Goal: Transaction & Acquisition: Purchase product/service

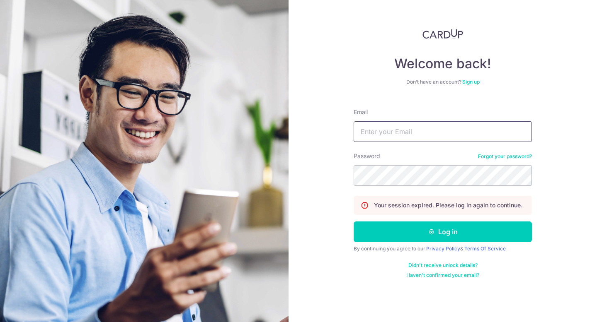
click at [371, 130] on input "Email" at bounding box center [443, 131] width 178 height 21
type input "[EMAIL_ADDRESS][DOMAIN_NAME]"
click at [354, 222] on button "Log in" at bounding box center [443, 232] width 178 height 21
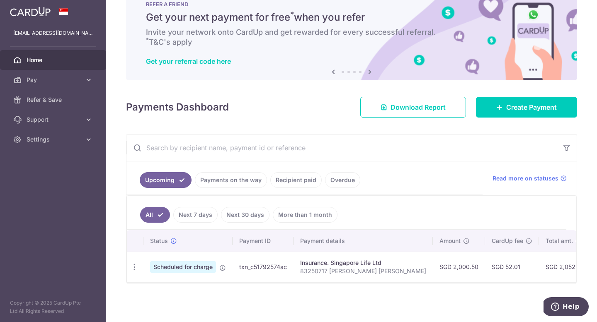
click at [283, 183] on link "Recipient paid" at bounding box center [295, 180] width 51 height 16
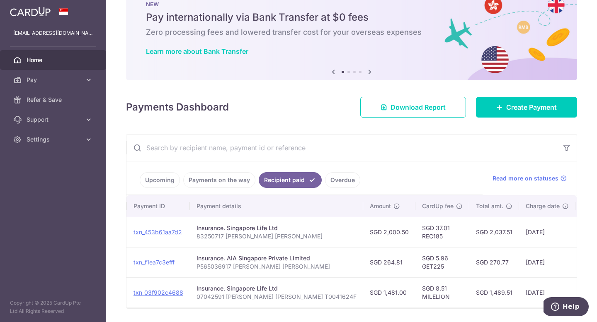
scroll to position [0, 142]
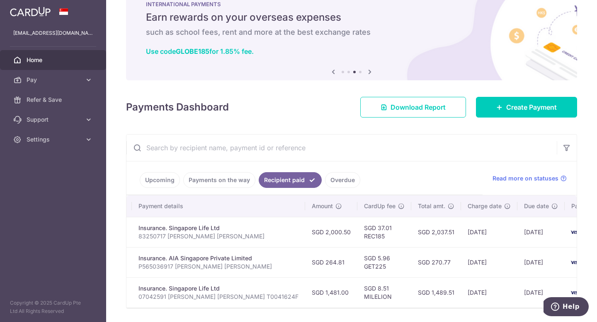
click at [158, 180] on link "Upcoming" at bounding box center [160, 180] width 40 height 16
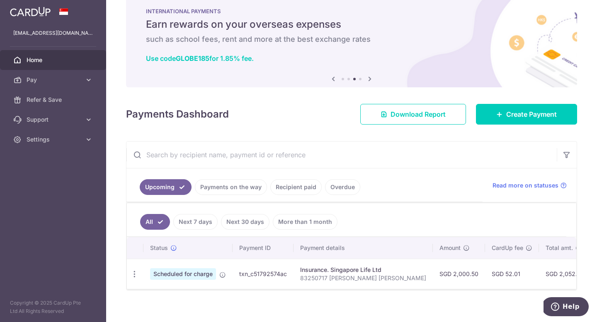
scroll to position [26, 0]
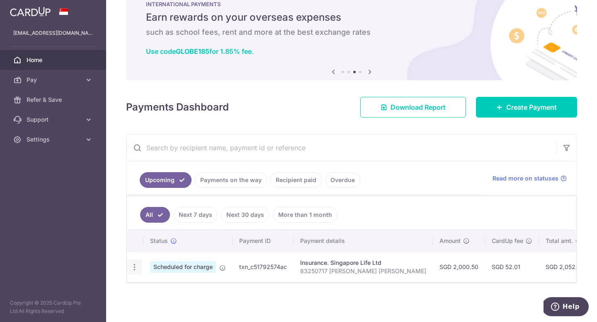
click at [133, 266] on icon "button" at bounding box center [134, 267] width 9 height 9
click at [171, 308] on span "Cancel payment" at bounding box center [179, 310] width 56 height 10
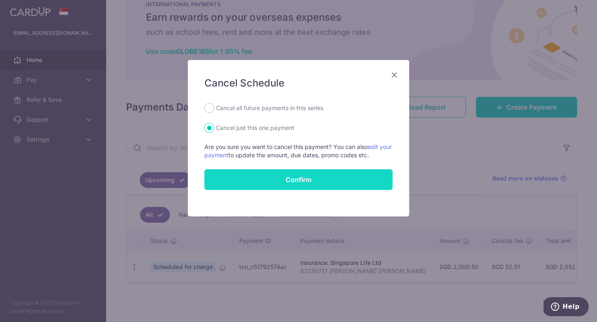
click at [271, 177] on button "Confirm" at bounding box center [298, 180] width 188 height 21
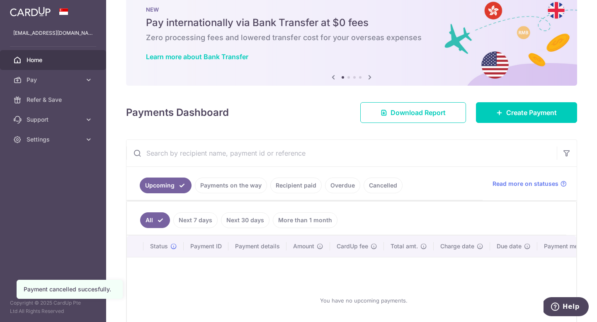
scroll to position [22, 0]
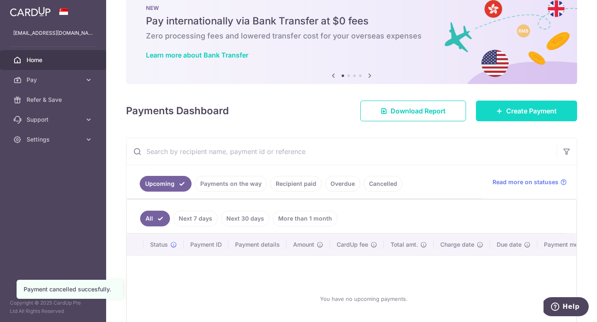
click at [523, 109] on span "Create Payment" at bounding box center [531, 111] width 51 height 10
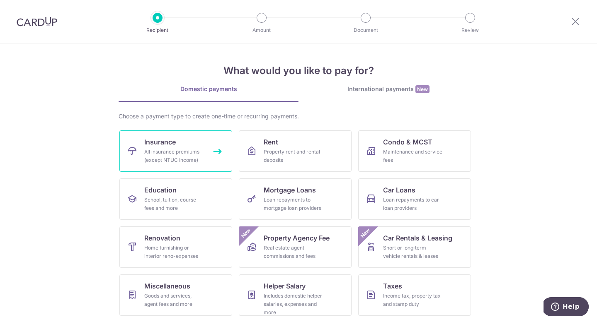
click at [171, 144] on span "Insurance" at bounding box center [159, 142] width 31 height 10
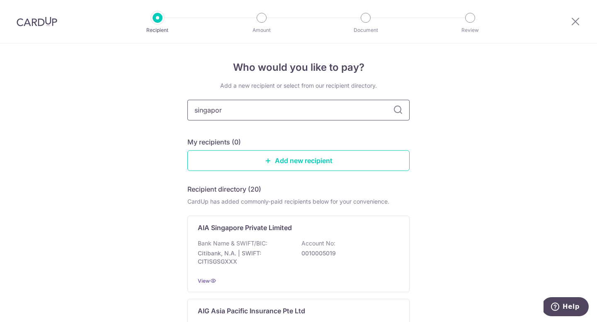
type input "singapore"
click at [282, 108] on input "singapore" at bounding box center [298, 110] width 222 height 21
type input "singapore life"
click at [251, 248] on div "Bank Name & SWIFT/BIC: DBS Bank | SWIFT: DBSSSGSGXXX Account No: 0039585950" at bounding box center [298, 255] width 201 height 31
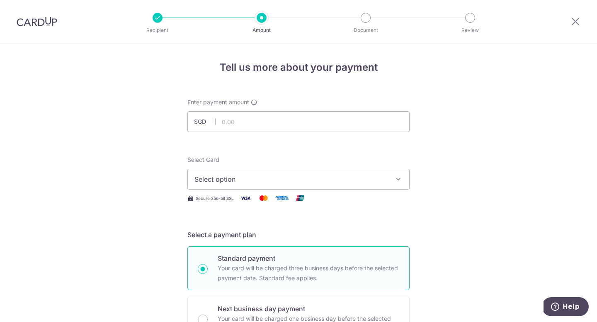
click at [285, 180] on span "Select option" at bounding box center [290, 179] width 193 height 10
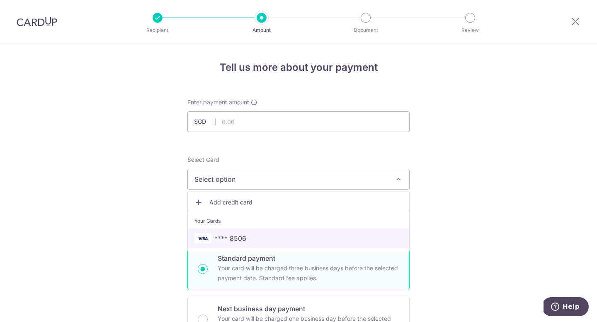
click at [249, 236] on span "**** 8506" at bounding box center [298, 239] width 208 height 10
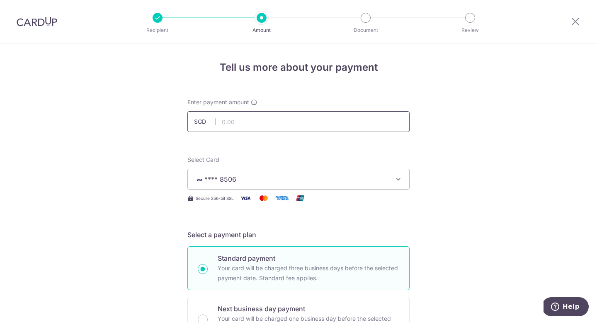
click at [258, 122] on input "text" at bounding box center [298, 121] width 222 height 21
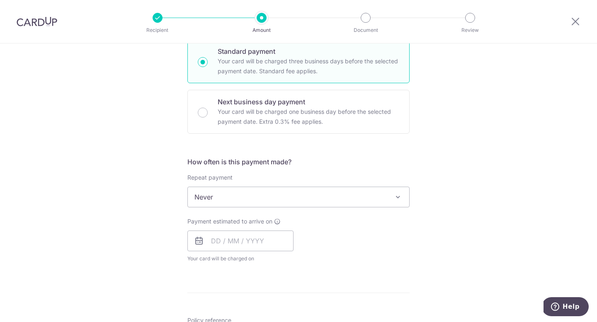
scroll to position [208, 0]
click at [296, 202] on span "Never" at bounding box center [298, 196] width 221 height 20
type input "1,481.00"
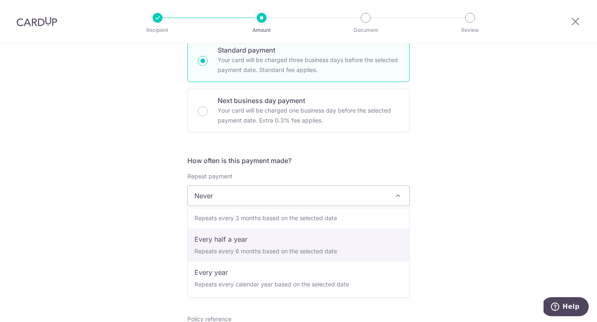
scroll to position [116, 0]
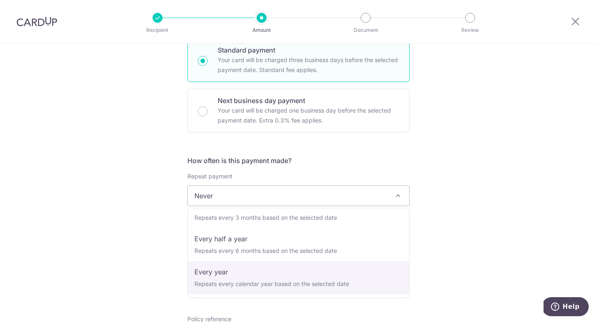
select select "6"
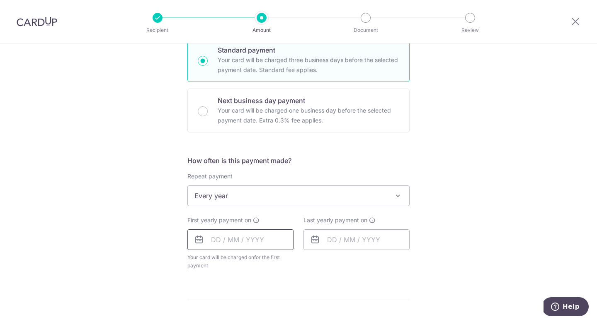
click at [246, 244] on input "text" at bounding box center [240, 240] width 106 height 21
click at [275, 214] on div "How often is this payment made? Repeat payment Never Every week Every month Eve…" at bounding box center [298, 216] width 222 height 121
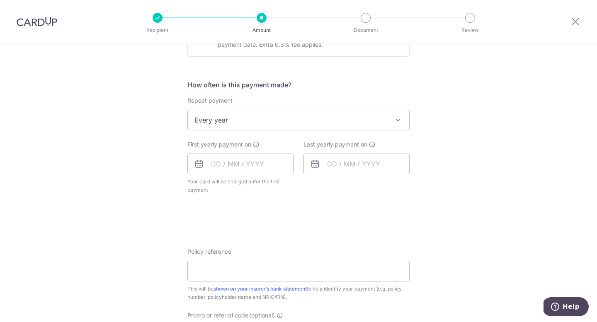
scroll to position [297, 0]
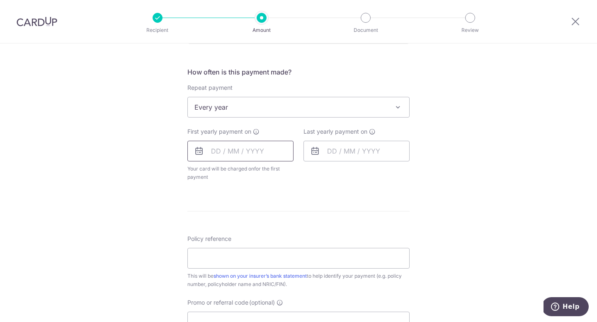
click at [249, 160] on input "text" at bounding box center [240, 151] width 106 height 21
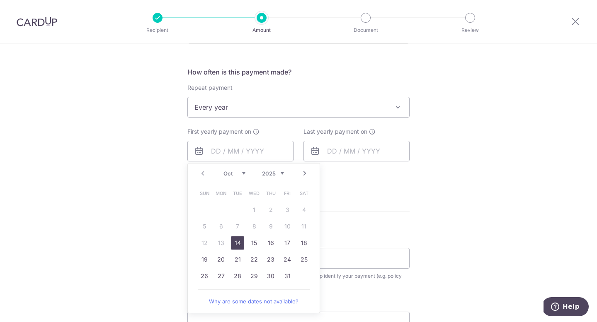
click at [237, 242] on link "14" at bounding box center [237, 243] width 13 height 13
type input "[DATE]"
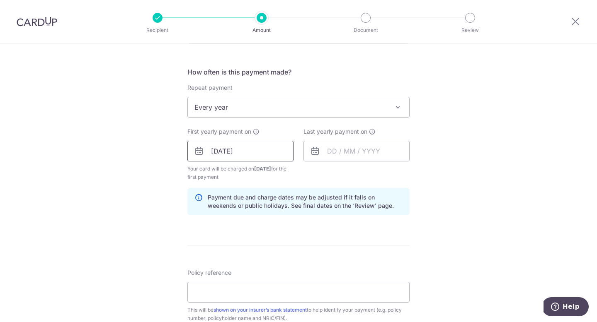
click at [252, 159] on input "[DATE]" at bounding box center [240, 151] width 106 height 21
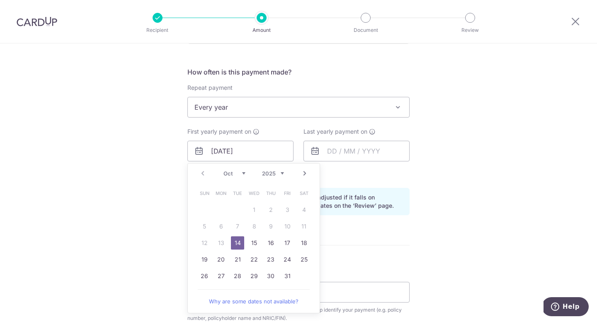
click at [271, 228] on table "Sun Mon Tue Wed Thu Fri Sat 1 2 3 4 5 6 7 8 9 10 11 12 13 14 15 16 17 18 19 20 …" at bounding box center [254, 234] width 116 height 99
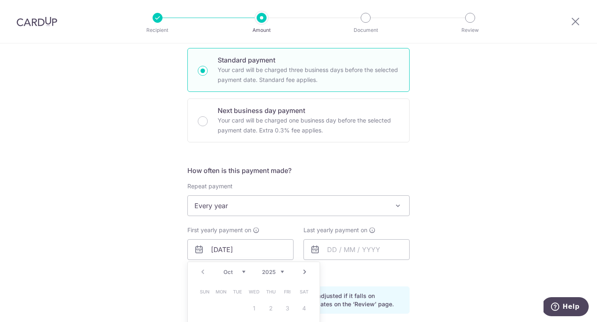
scroll to position [147, 0]
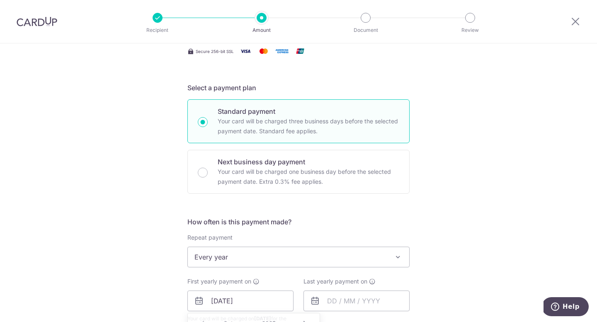
click at [452, 113] on div "Tell us more about your payment Enter payment amount SGD 1,481.00 1481.00 Selec…" at bounding box center [298, 292] width 597 height 792
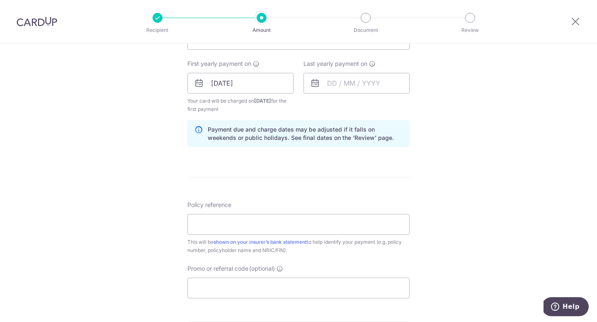
scroll to position [365, 0]
click at [272, 82] on input "[DATE]" at bounding box center [240, 83] width 106 height 21
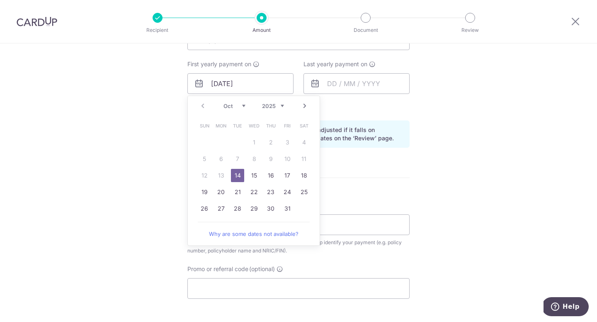
click at [396, 173] on form "Enter payment amount SGD 1,481.00 1481.00 Select Card **** 8506 Add credit card…" at bounding box center [298, 83] width 222 height 698
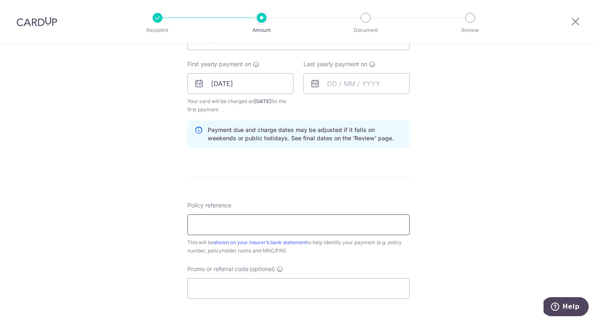
click at [322, 230] on input "Policy reference" at bounding box center [298, 225] width 222 height 21
type input "L"
paste input "07042591"
click at [291, 226] on input "07042591 [PERSON_NAME] [PERSON_NAME] T0041624F" at bounding box center [298, 225] width 222 height 21
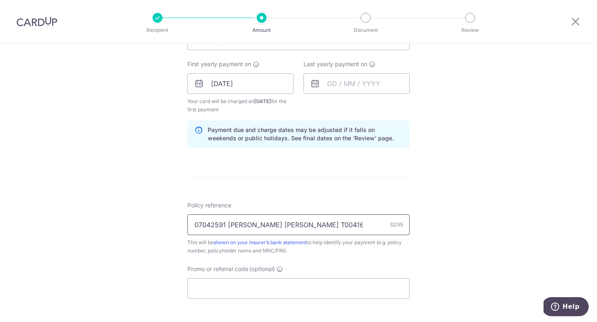
type input "07042591 [PERSON_NAME] [PERSON_NAME] T0041624F"
